Goal: Transaction & Acquisition: Download file/media

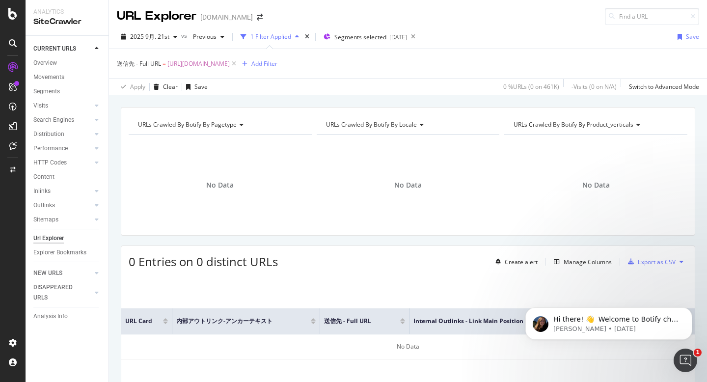
click at [230, 63] on span "[URL][DOMAIN_NAME]" at bounding box center [198, 64] width 62 height 14
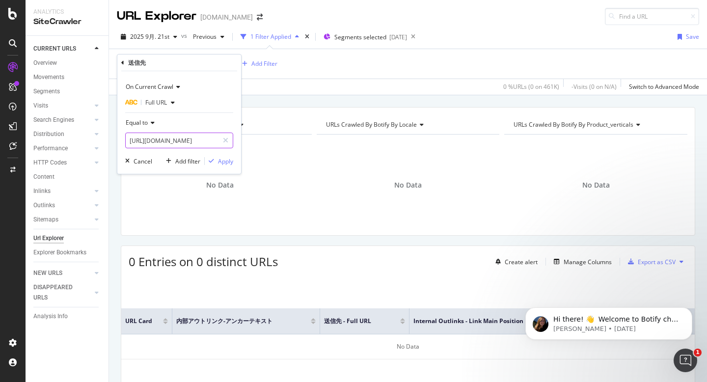
click at [182, 139] on input "[URL][DOMAIN_NAME]" at bounding box center [172, 141] width 93 height 16
paste input "ja_jp/features/ai-syousetsu"
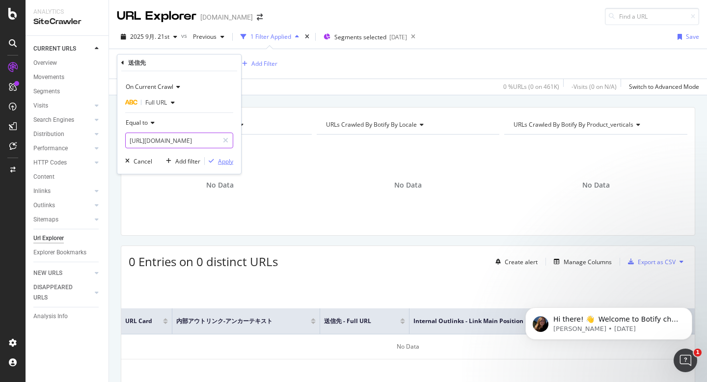
type input "[URL][DOMAIN_NAME]"
click at [224, 162] on div "Apply" at bounding box center [225, 161] width 15 height 8
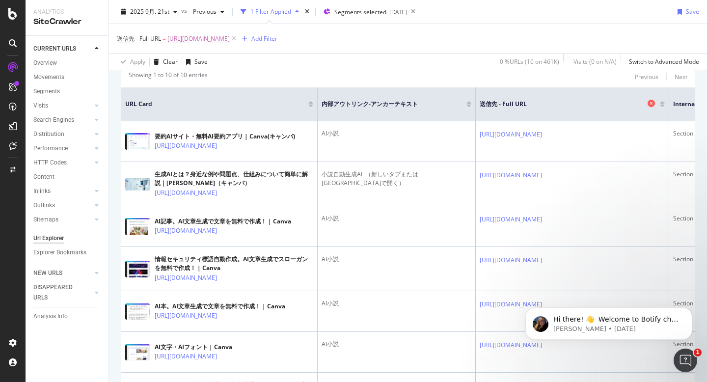
scroll to position [145, 0]
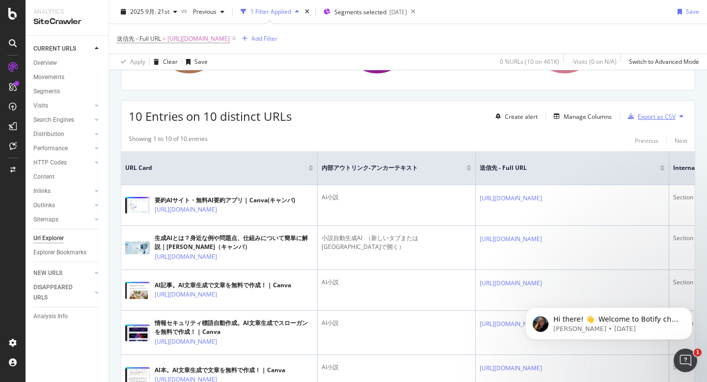
click at [656, 120] on div "Export as CSV" at bounding box center [657, 116] width 38 height 8
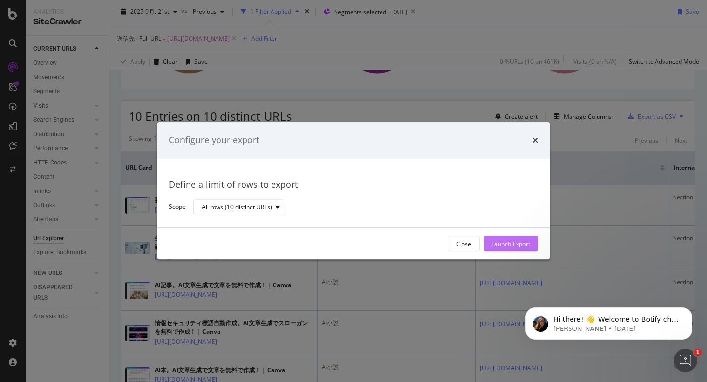
click at [507, 244] on div "Launch Export" at bounding box center [510, 244] width 39 height 8
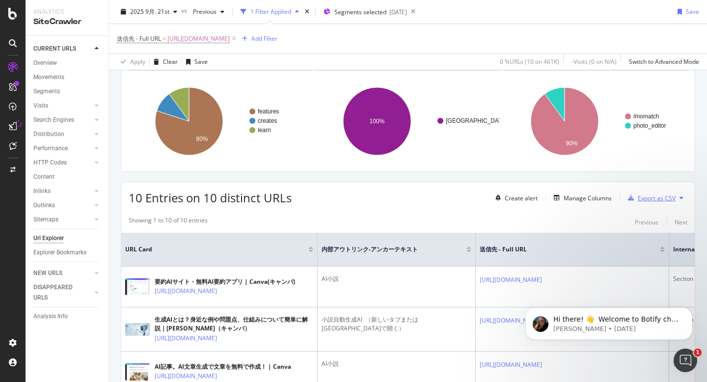
scroll to position [130, 0]
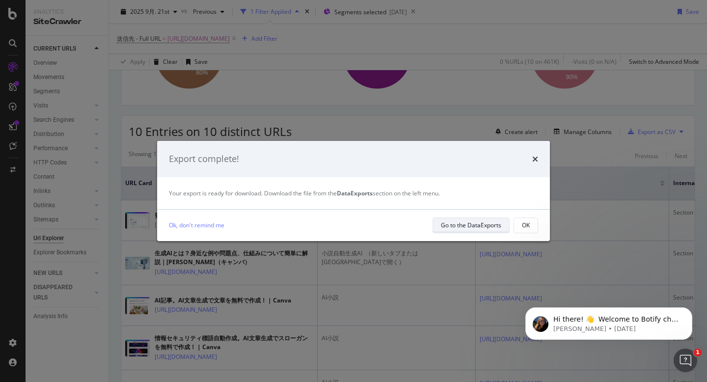
click at [478, 227] on div "Go to the DataExports" at bounding box center [471, 225] width 60 height 8
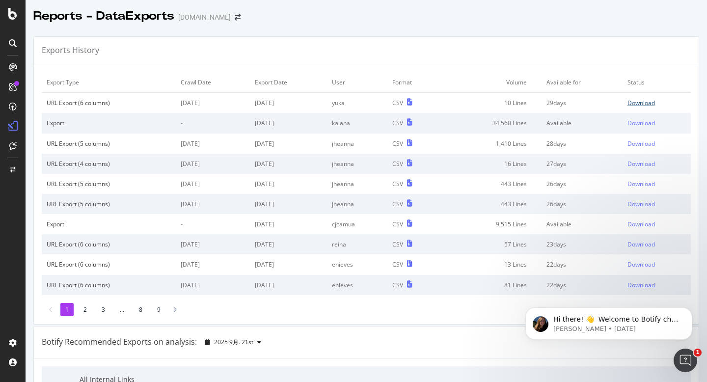
click at [640, 104] on div "Download" at bounding box center [640, 103] width 27 height 8
